Goal: Information Seeking & Learning: Check status

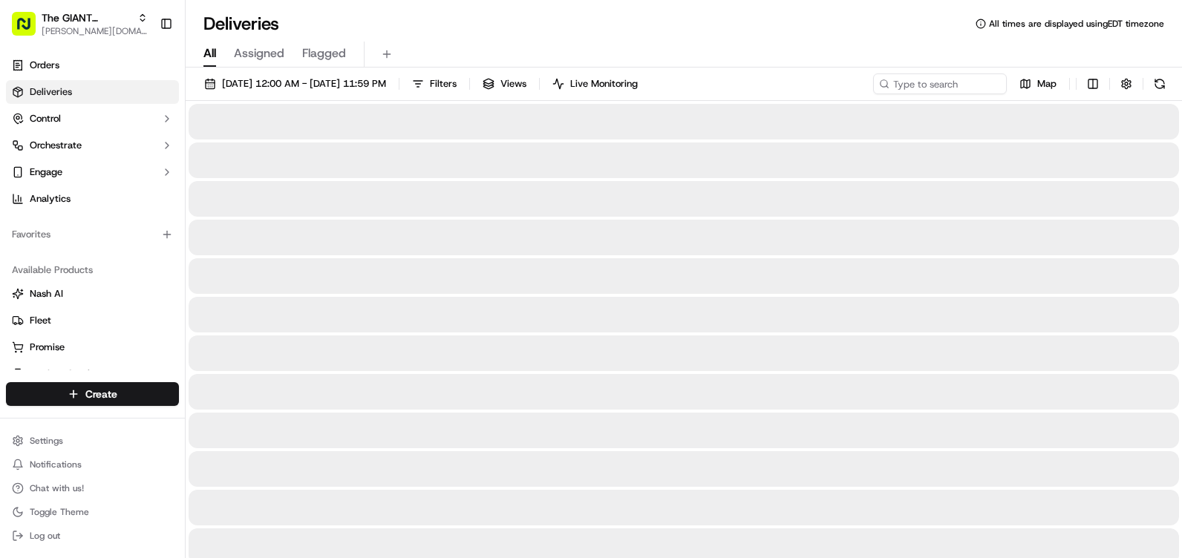
click at [256, 56] on span "Assigned" at bounding box center [259, 54] width 51 height 18
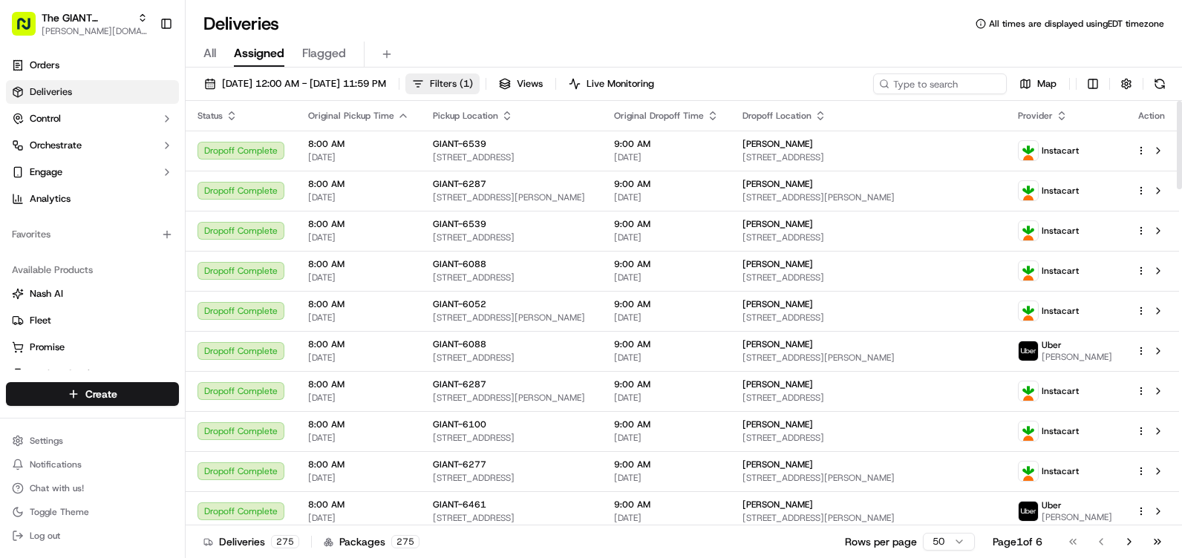
click at [473, 79] on span "Filters ( 1 )" at bounding box center [451, 83] width 43 height 13
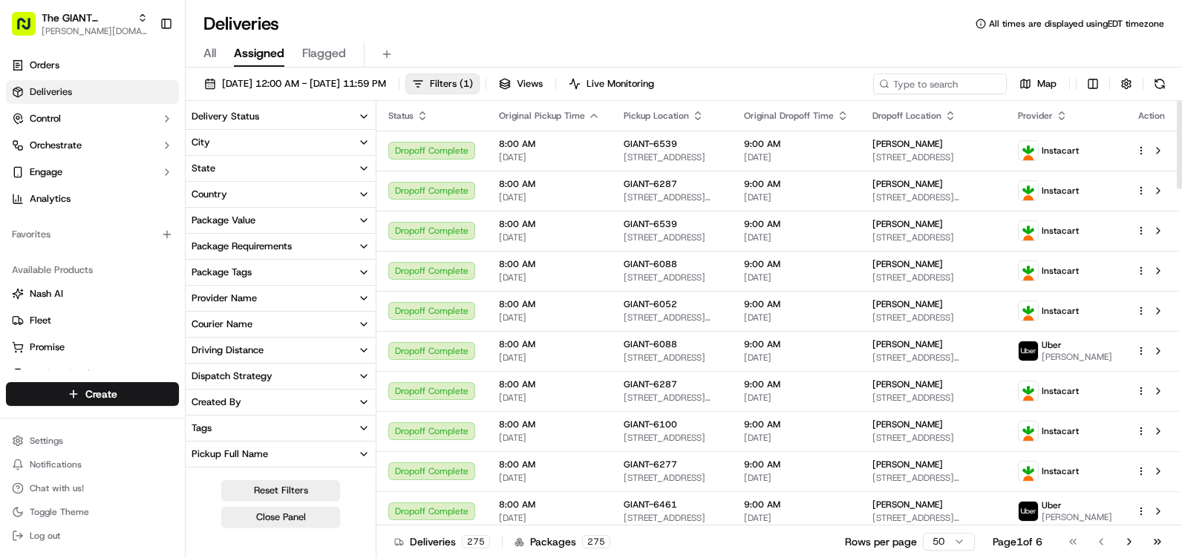
click at [355, 114] on button "Delivery Status" at bounding box center [281, 116] width 190 height 25
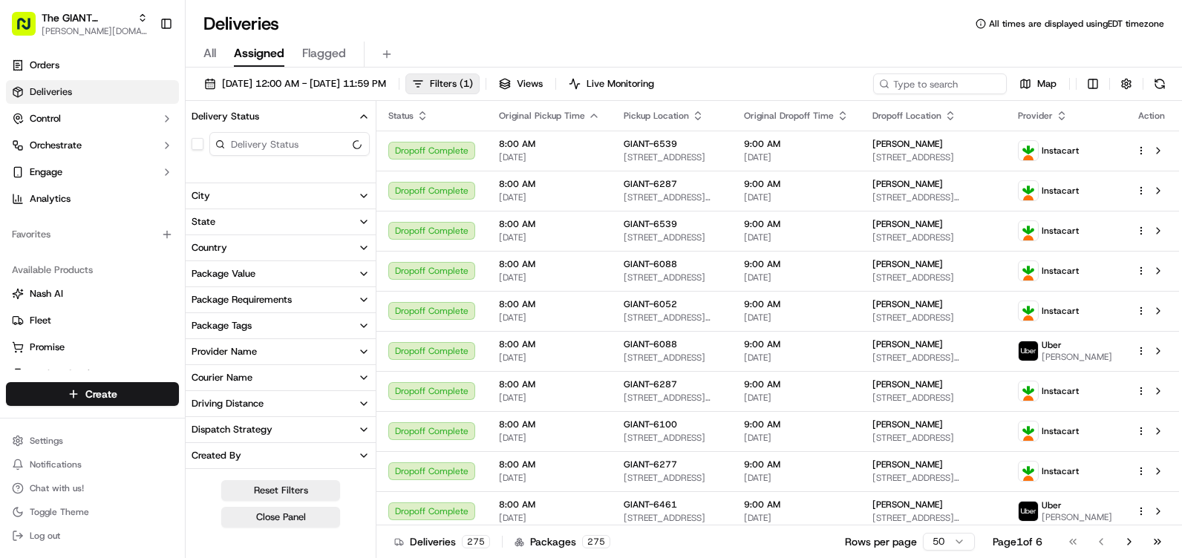
click at [356, 114] on button "Delivery Status" at bounding box center [281, 116] width 190 height 25
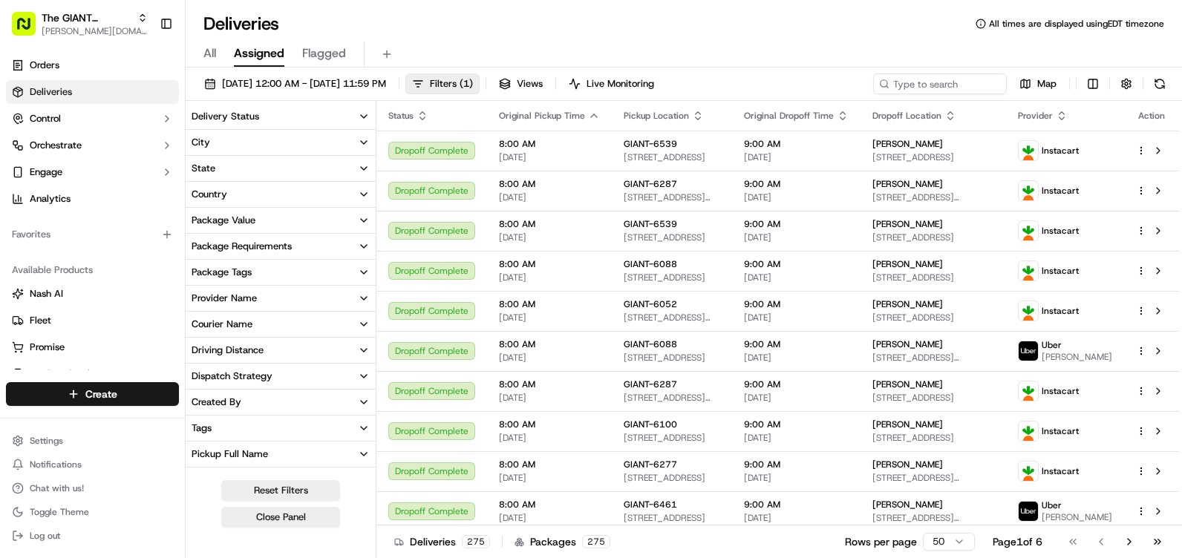
click at [359, 166] on icon "button" at bounding box center [364, 169] width 12 height 12
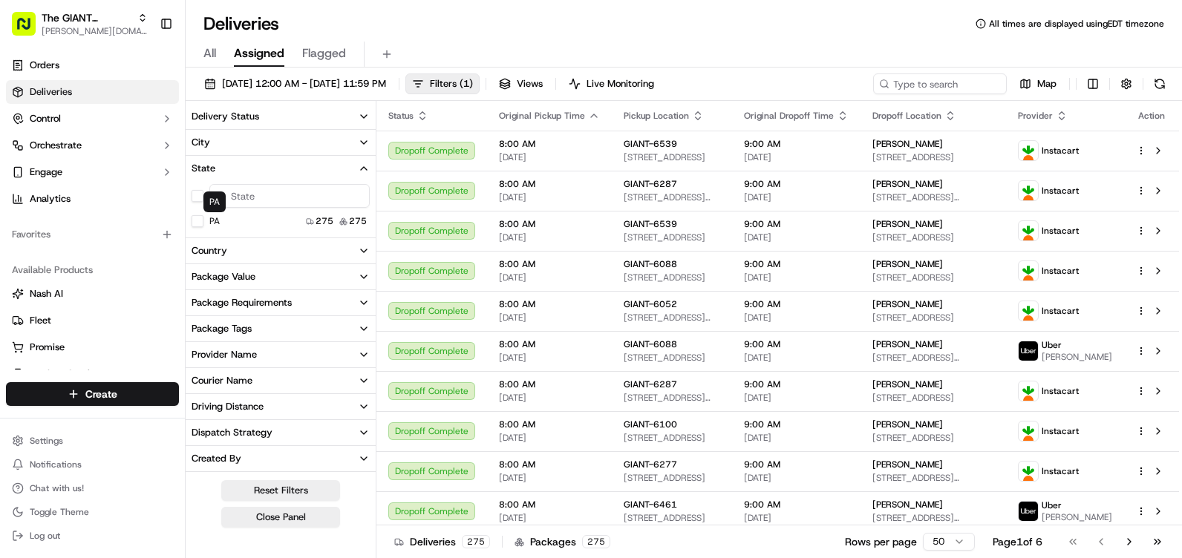
click at [195, 222] on button "PA" at bounding box center [198, 221] width 12 height 12
click at [281, 193] on input at bounding box center [289, 198] width 160 height 24
type input "h"
click at [198, 201] on button "button" at bounding box center [198, 198] width 12 height 12
click at [197, 195] on button "button" at bounding box center [198, 198] width 12 height 12
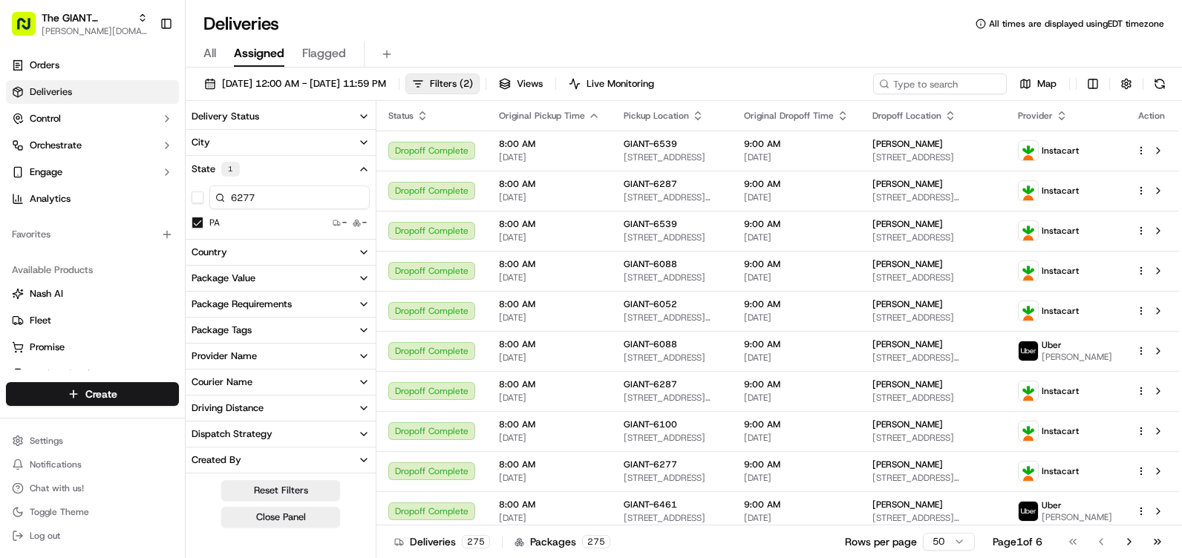
click at [192, 224] on button "PA" at bounding box center [198, 223] width 12 height 12
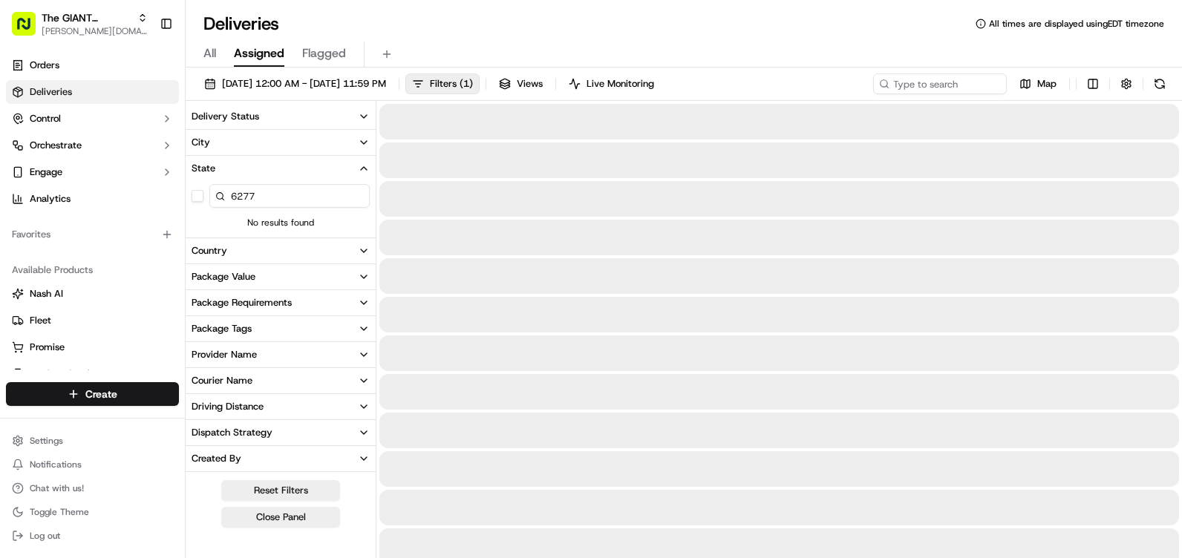
click at [267, 196] on input "6277" at bounding box center [289, 196] width 160 height 24
click at [233, 198] on input "6277" at bounding box center [289, 196] width 160 height 24
click at [274, 207] on input "6277" at bounding box center [289, 196] width 160 height 24
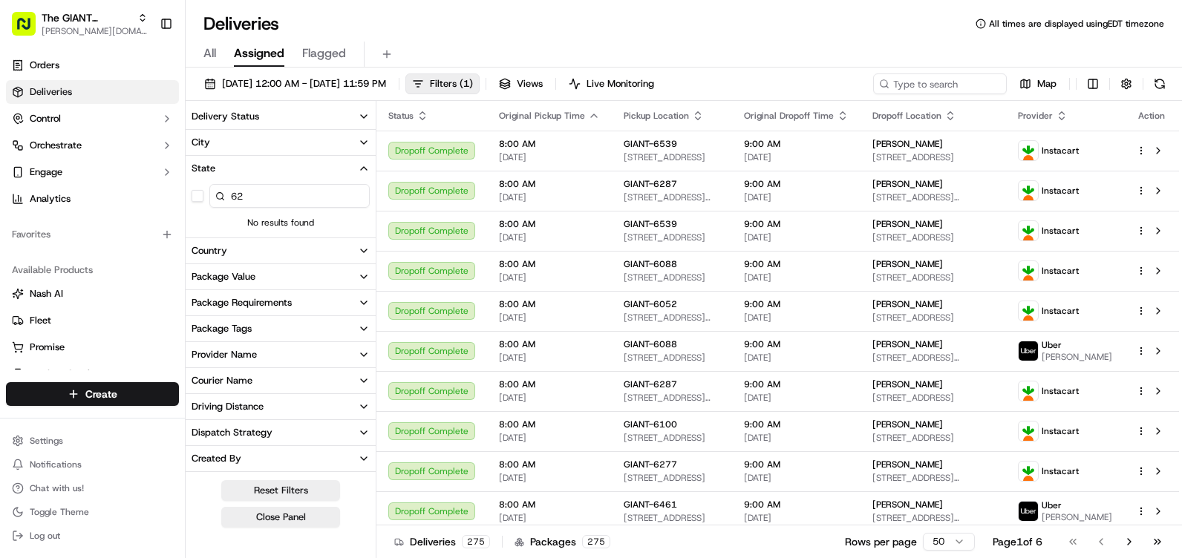
type input "6"
click at [361, 168] on icon "button" at bounding box center [364, 169] width 12 height 12
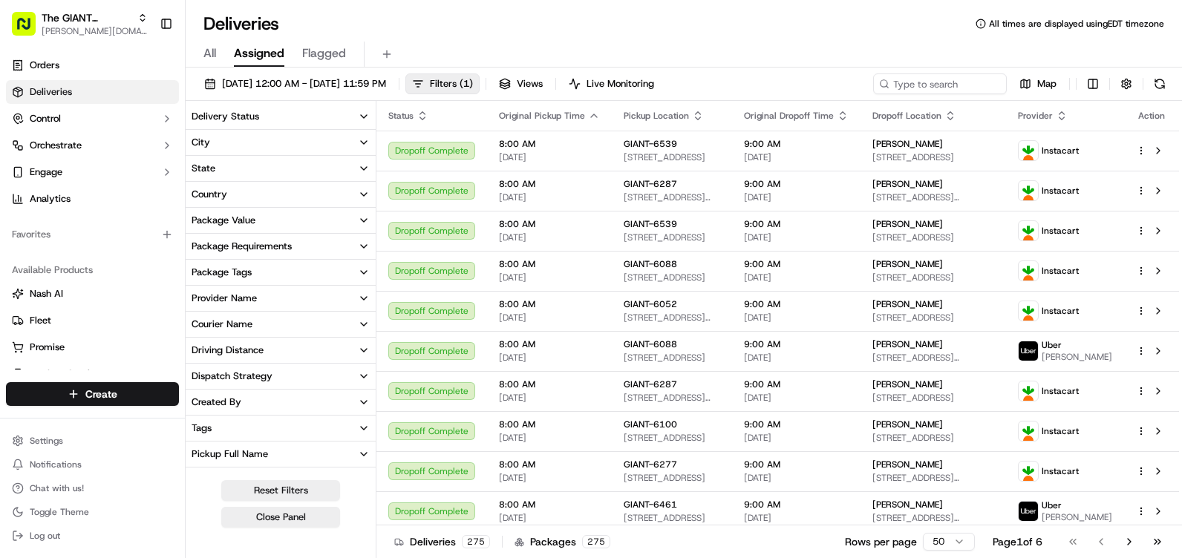
click at [359, 145] on icon "button" at bounding box center [364, 143] width 12 height 12
click at [295, 176] on input at bounding box center [289, 170] width 160 height 24
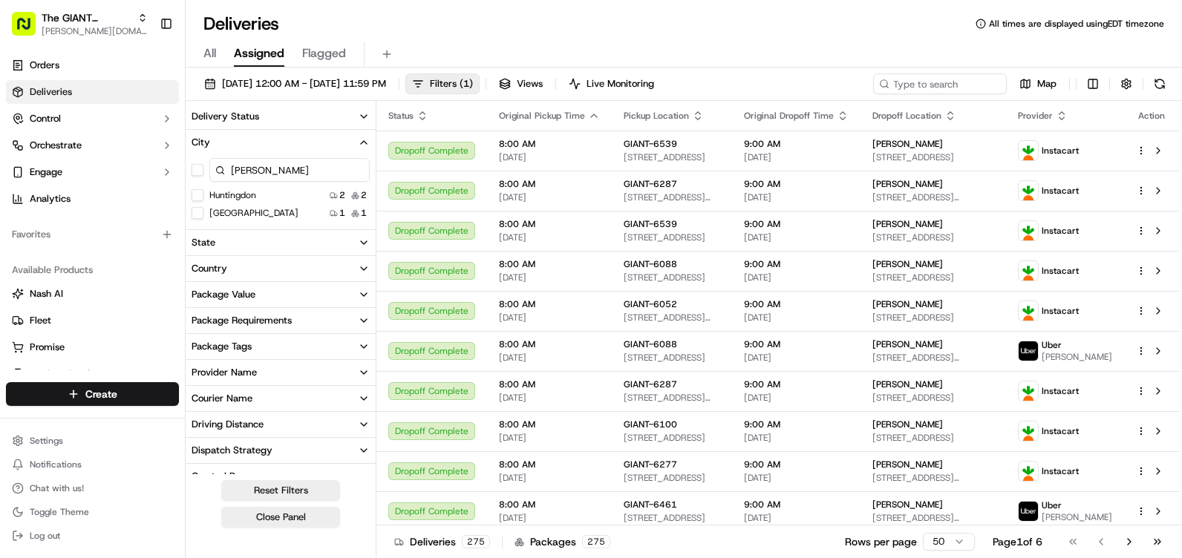
type input "[PERSON_NAME]"
click at [204, 193] on div "Huntingdon" at bounding box center [224, 195] width 65 height 12
click at [199, 195] on button "Huntingdon" at bounding box center [198, 195] width 12 height 12
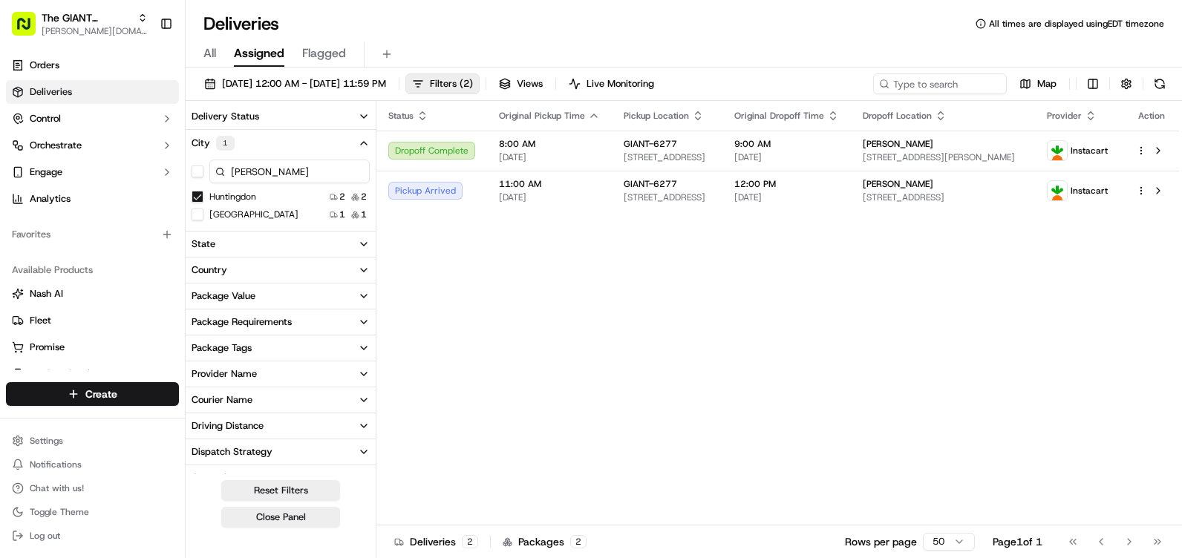
click at [197, 217] on Union "[GEOGRAPHIC_DATA]" at bounding box center [198, 215] width 12 height 12
click at [365, 144] on icon "button" at bounding box center [364, 143] width 12 height 12
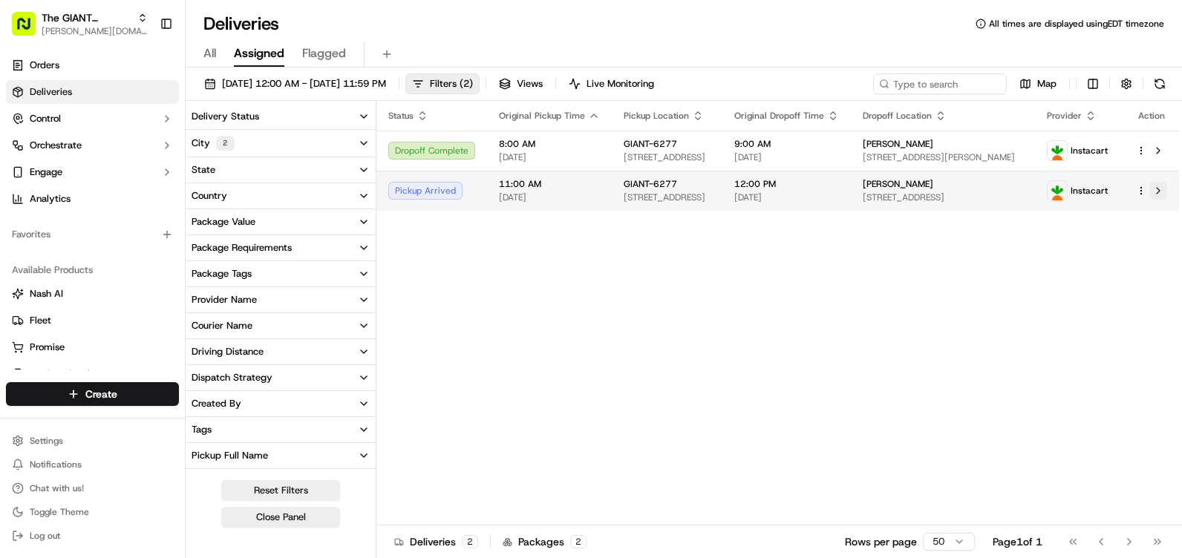
click at [1161, 192] on button at bounding box center [1159, 191] width 18 height 18
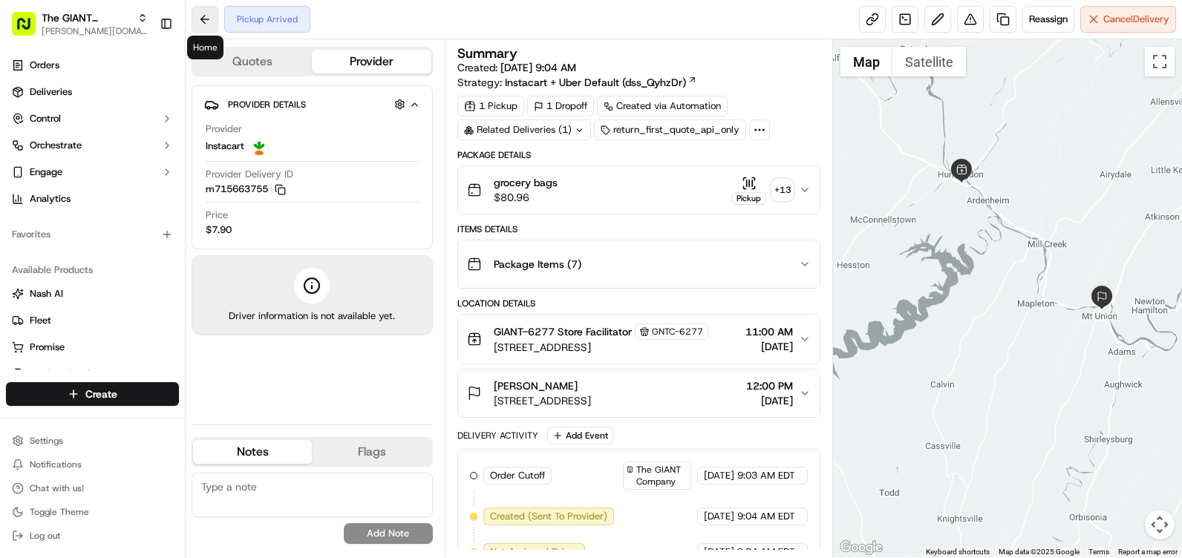
click at [204, 17] on button at bounding box center [205, 19] width 27 height 27
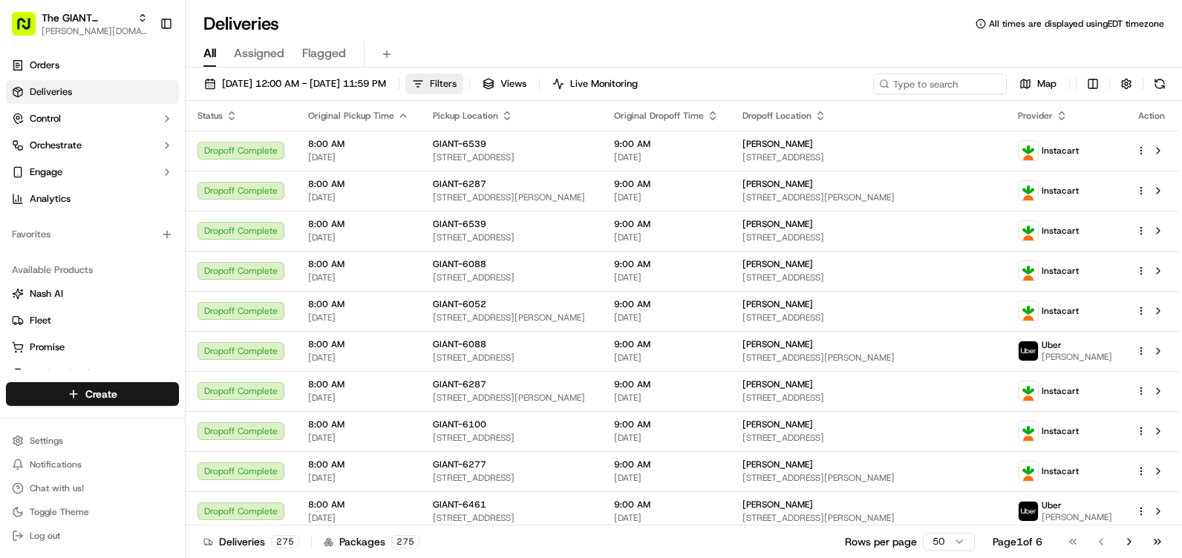
click at [457, 87] on span "Filters" at bounding box center [443, 83] width 27 height 13
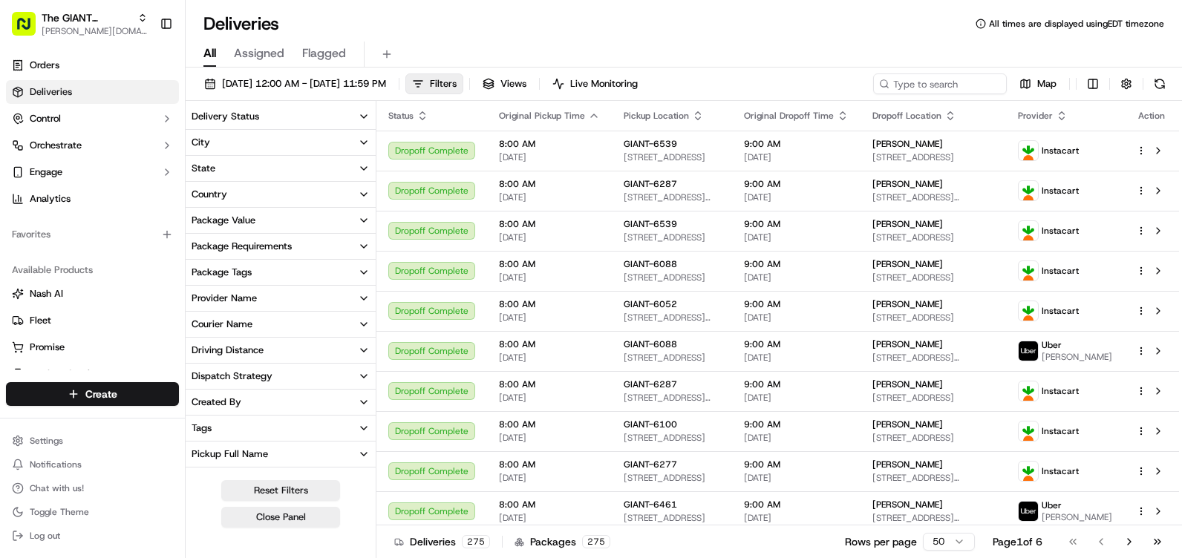
click at [360, 145] on icon "button" at bounding box center [364, 143] width 12 height 12
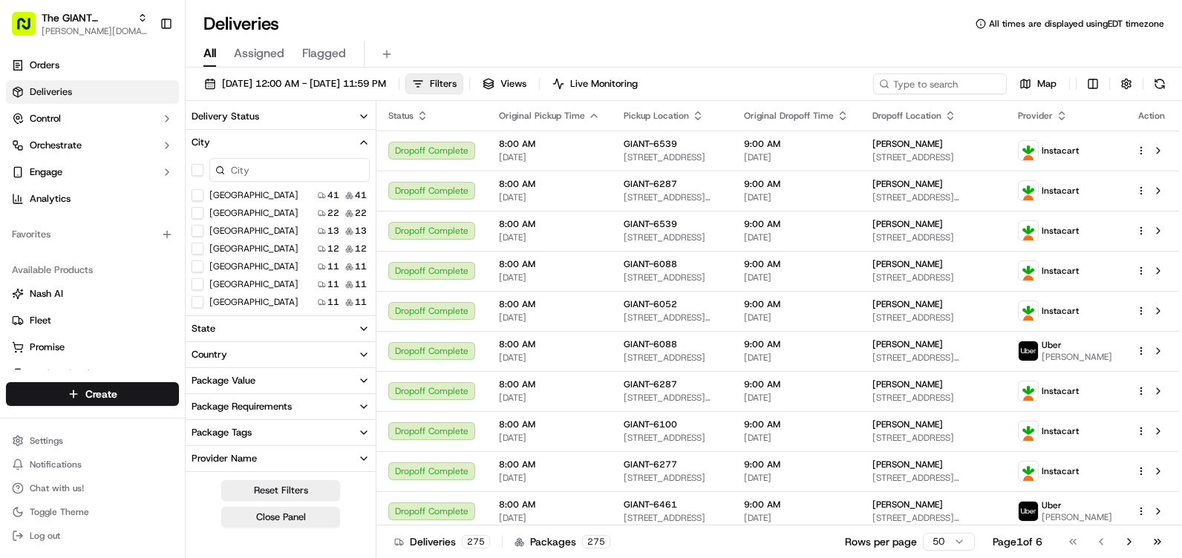
click at [263, 174] on input at bounding box center [289, 170] width 160 height 24
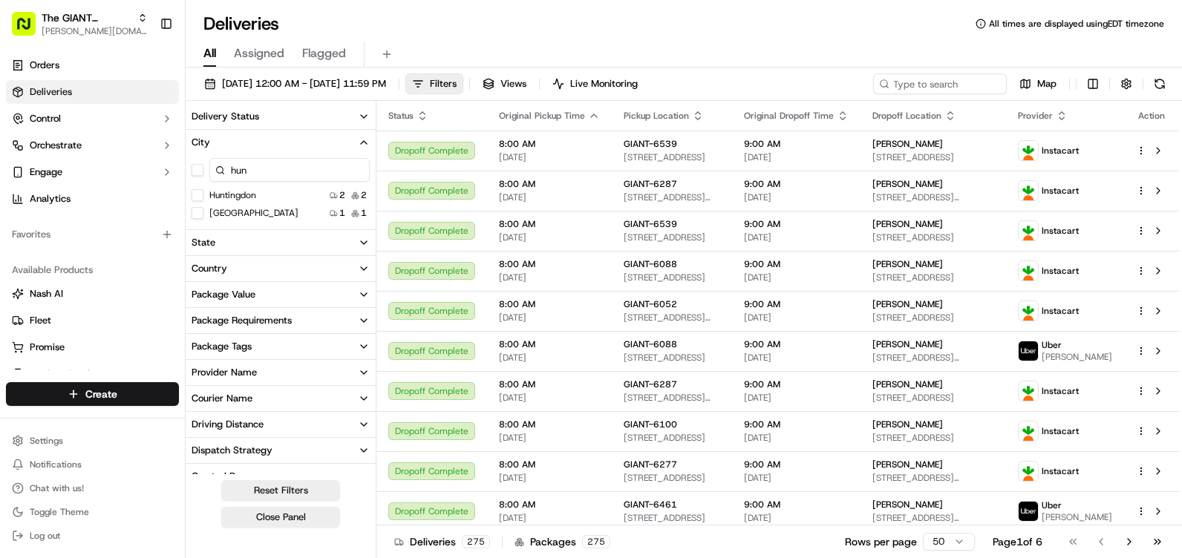
type input "hun"
click at [196, 195] on button "Huntingdon" at bounding box center [198, 195] width 12 height 12
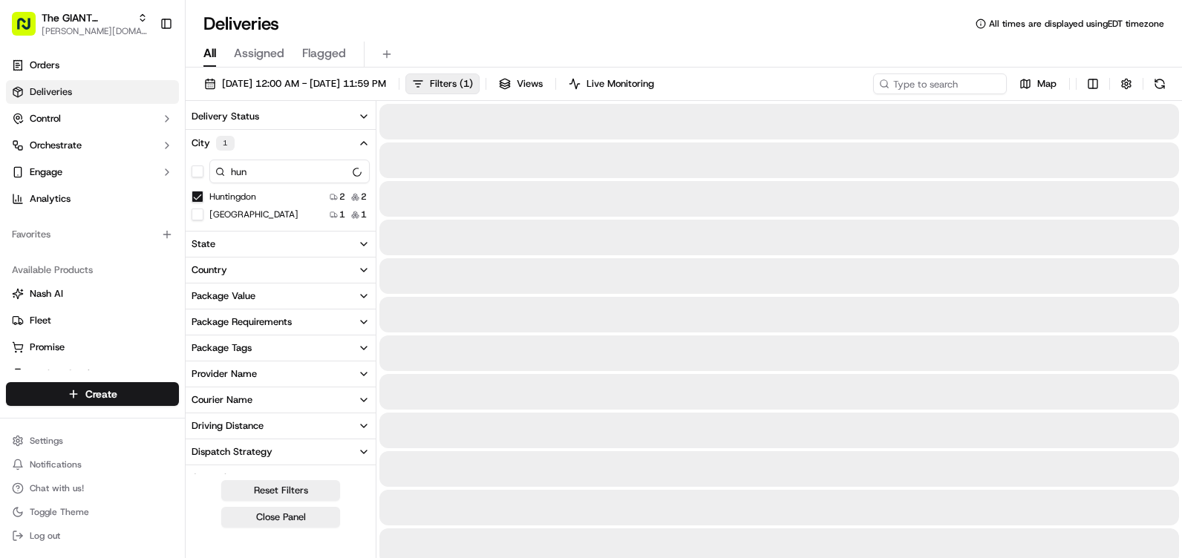
click at [196, 215] on Union "[GEOGRAPHIC_DATA]" at bounding box center [198, 215] width 12 height 12
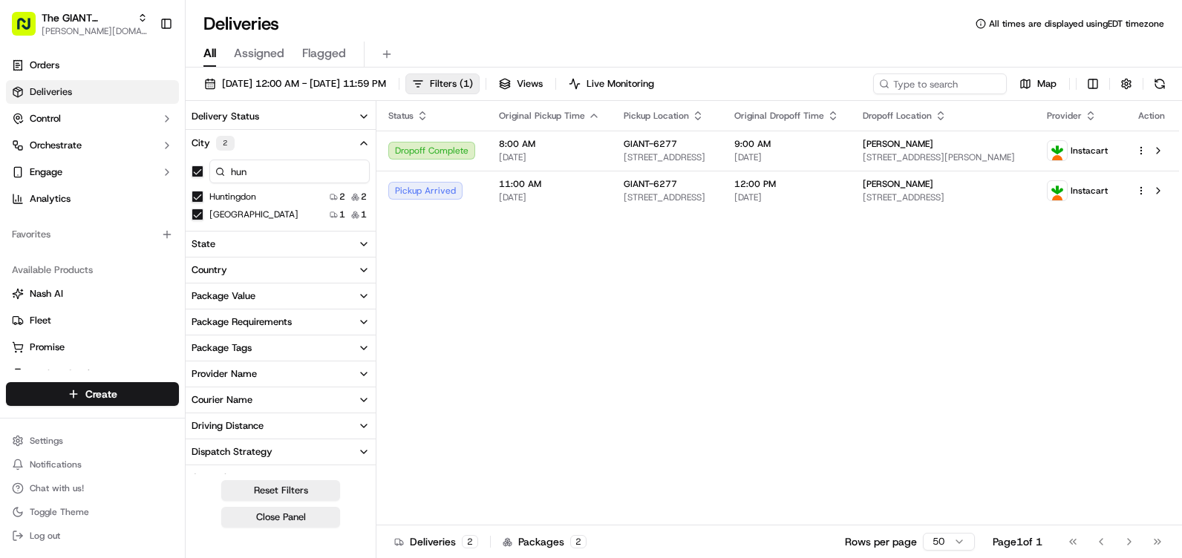
click at [362, 143] on icon "button" at bounding box center [364, 143] width 6 height 3
